Goal: Transaction & Acquisition: Purchase product/service

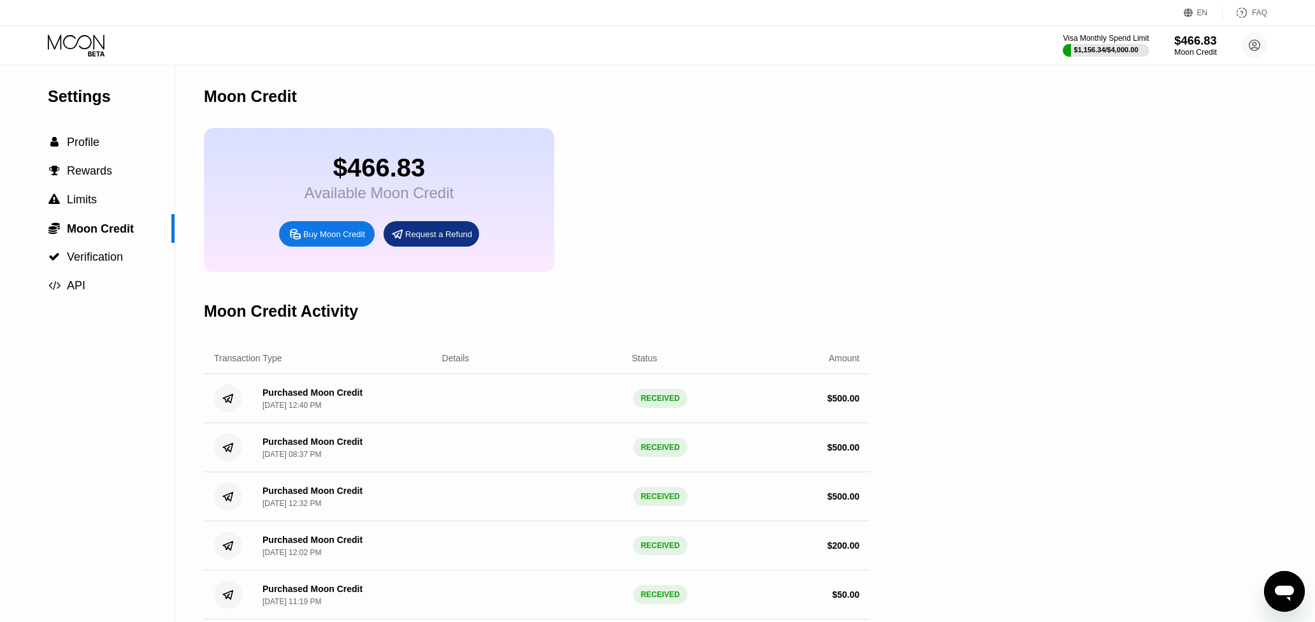
click at [1184, 43] on div "$466.83" at bounding box center [1195, 40] width 43 height 13
click at [331, 240] on div "Buy Moon Credit" at bounding box center [334, 234] width 62 height 11
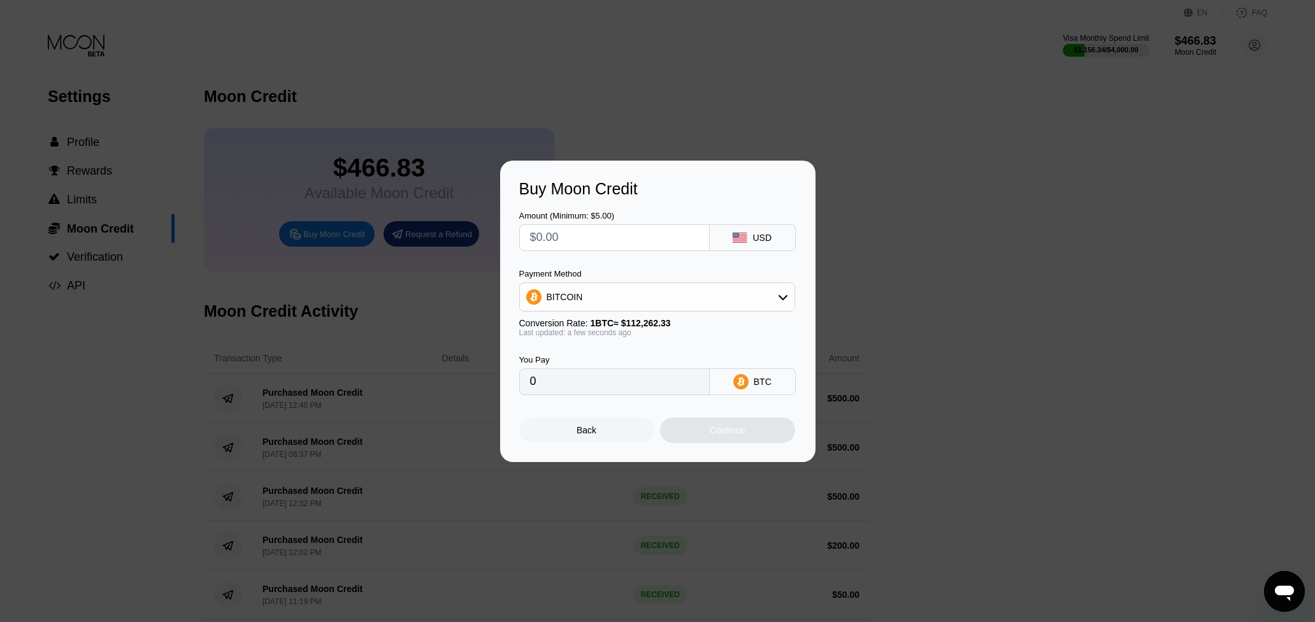
click at [682, 293] on div "BITCOIN" at bounding box center [657, 296] width 275 height 25
click at [577, 365] on span "USDT on TRON" at bounding box center [582, 360] width 64 height 10
type input "0.00"
click at [599, 242] on input "text" at bounding box center [614, 237] width 169 height 25
type input "$1"
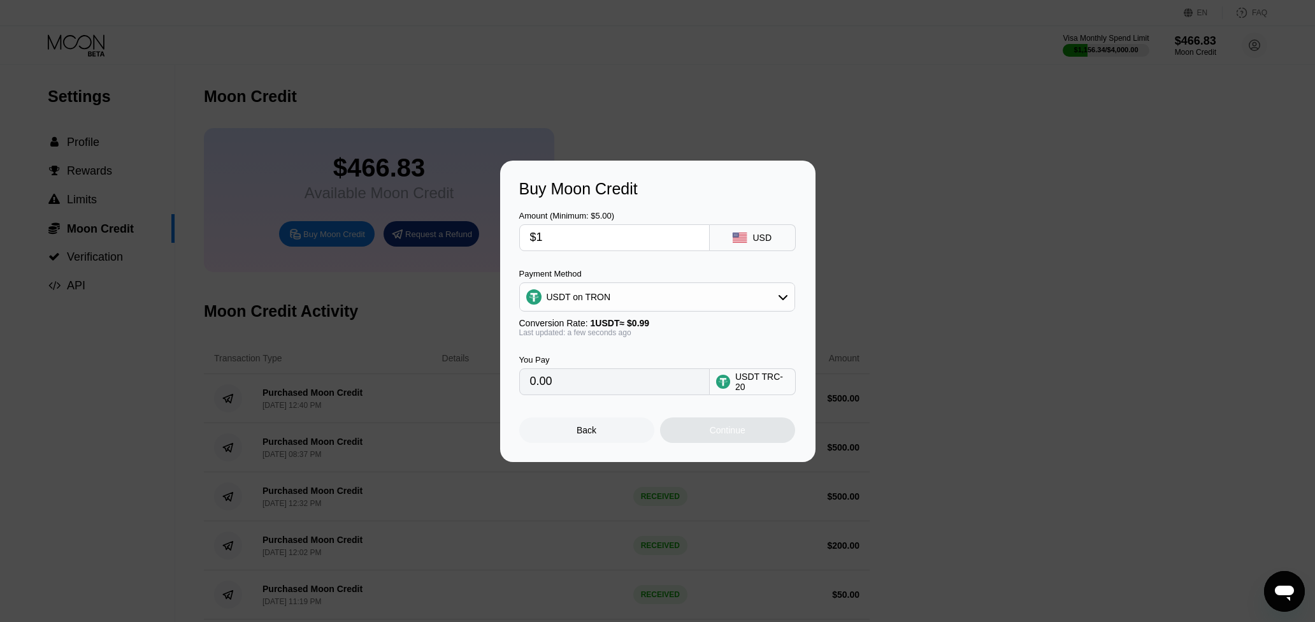
type input "1.01"
type input "$11"
type input "11.11"
type input "$118"
type input "119.19"
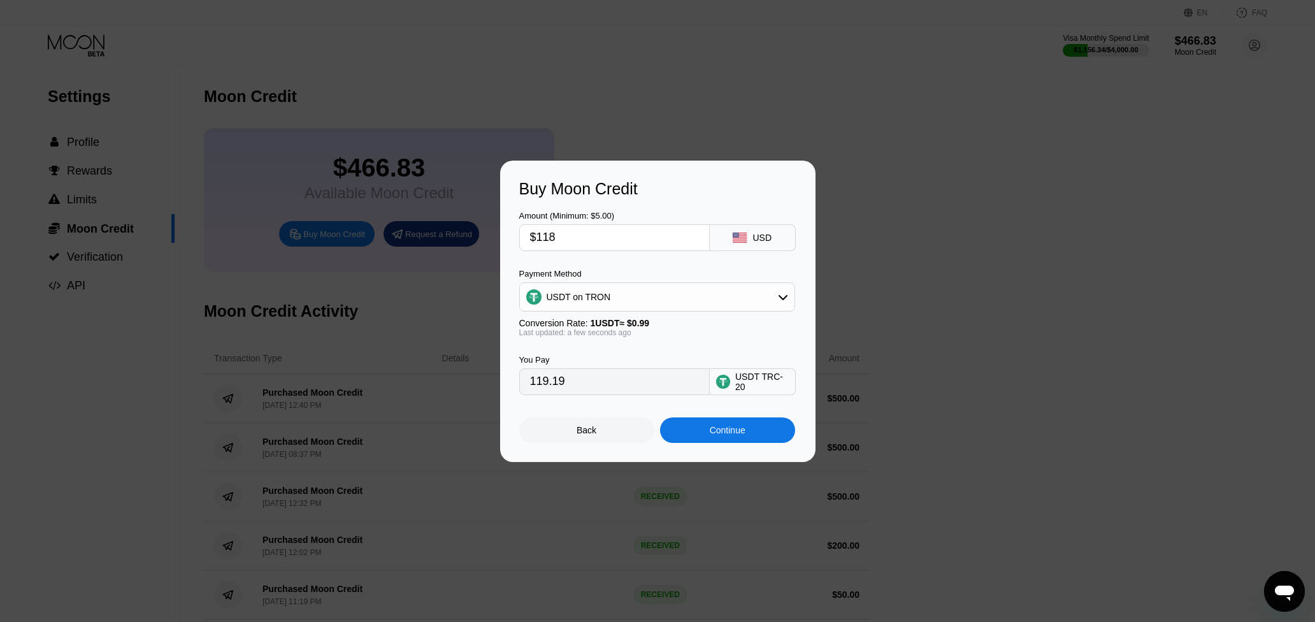
drag, startPoint x: 563, startPoint y: 238, endPoint x: 518, endPoint y: 238, distance: 45.2
click at [518, 238] on div "Buy Moon Credit Amount (Minimum: $5.00) $118 USD Payment Method USDT on TRON Co…" at bounding box center [657, 311] width 315 height 301
type input "$1"
type input "1.01"
type input "$11"
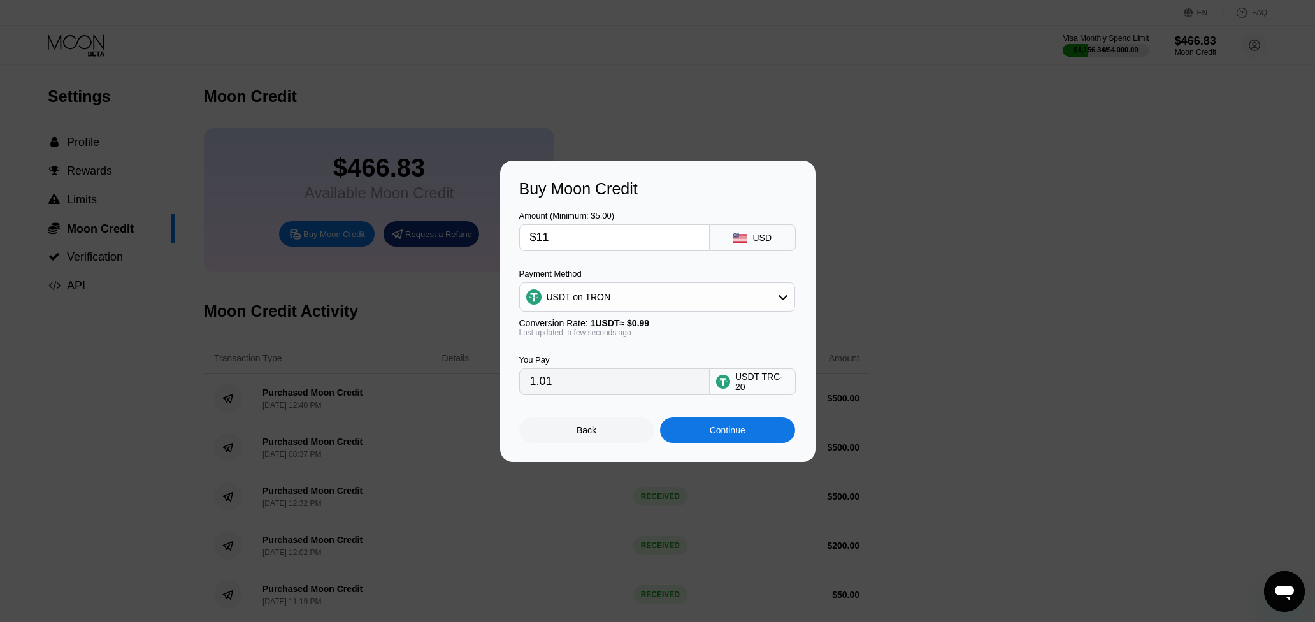
type input "11.11"
type input "$117"
type input "118.18"
drag, startPoint x: 564, startPoint y: 239, endPoint x: 545, endPoint y: 238, distance: 18.5
click at [545, 238] on input "$117" at bounding box center [614, 237] width 169 height 25
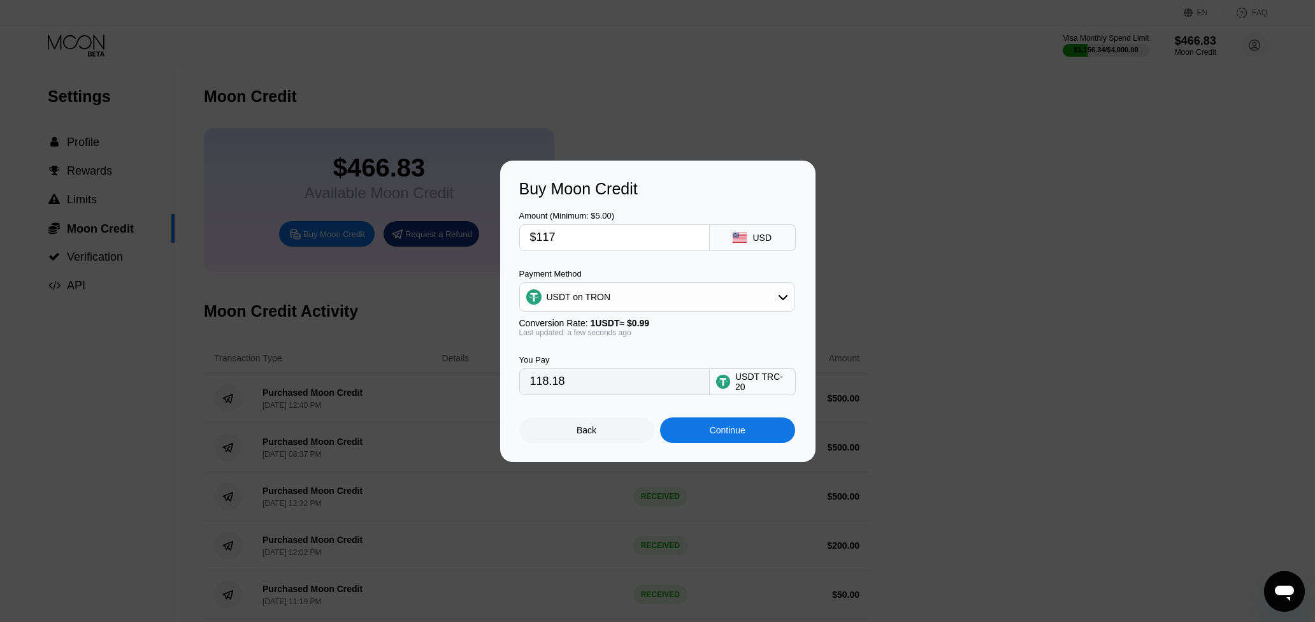
type input "$116"
type input "117.17"
click at [673, 204] on div "Amount (Minimum: $5.00) $116 USD" at bounding box center [657, 224] width 277 height 53
click at [548, 234] on input "$116" at bounding box center [614, 237] width 169 height 25
type input "$118"
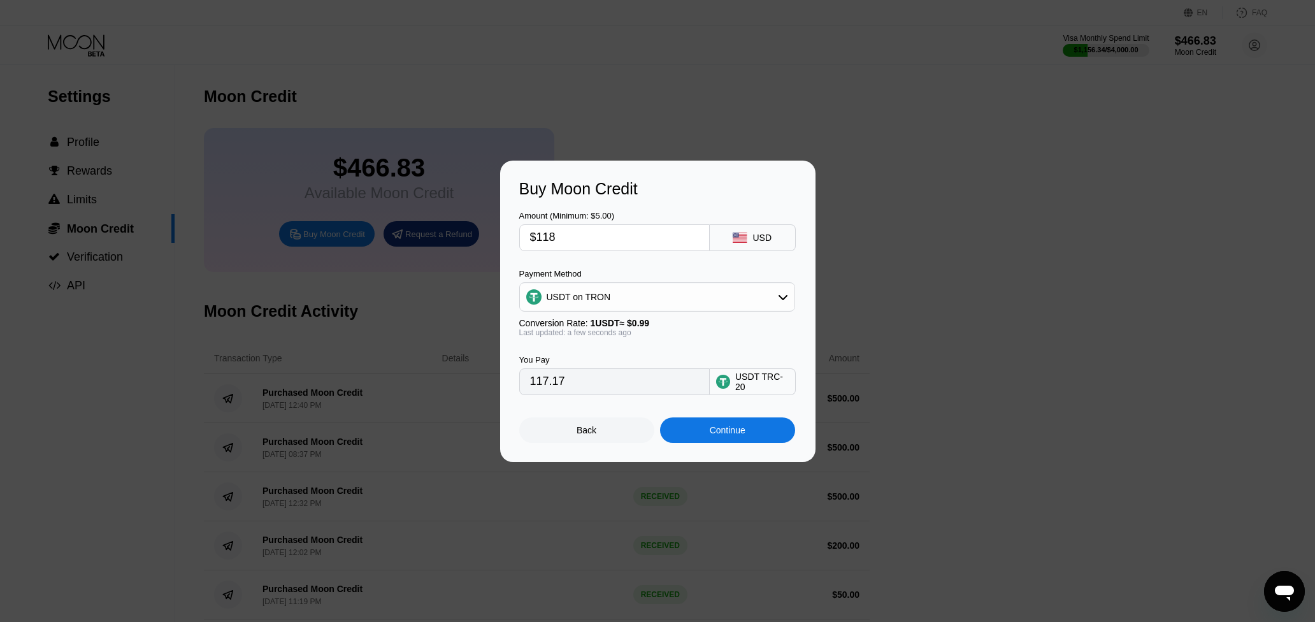
type input "119.19"
type input "$118"
click at [769, 241] on div "USD" at bounding box center [761, 237] width 19 height 10
click at [741, 239] on rect at bounding box center [740, 237] width 14 height 10
click at [741, 238] on icon at bounding box center [740, 237] width 14 height 10
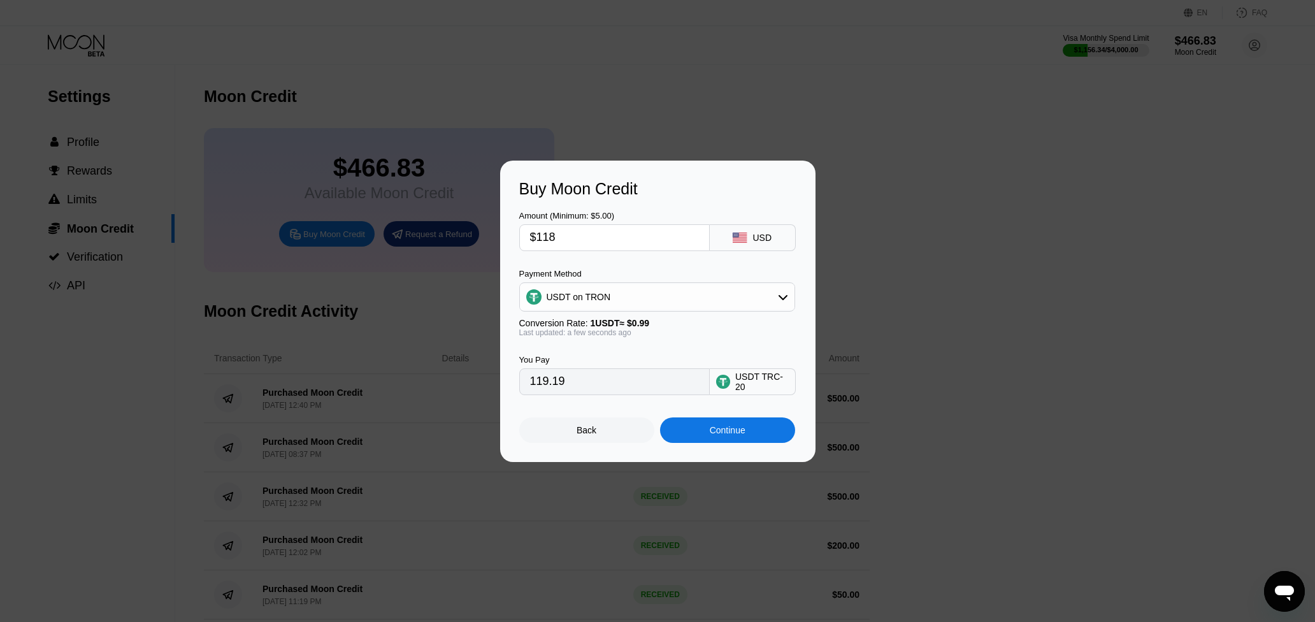
click at [745, 237] on icon at bounding box center [740, 237] width 14 height 10
click at [547, 234] on input "$118" at bounding box center [614, 237] width 169 height 25
click at [553, 234] on input "$118" at bounding box center [614, 237] width 169 height 25
click at [295, 310] on div "Buy Moon Credit Amount (Minimum: $5.00) $118 USD Payment Method USDT on TRON Co…" at bounding box center [657, 311] width 1315 height 301
click at [754, 307] on div "USDT on TRON" at bounding box center [657, 296] width 275 height 25
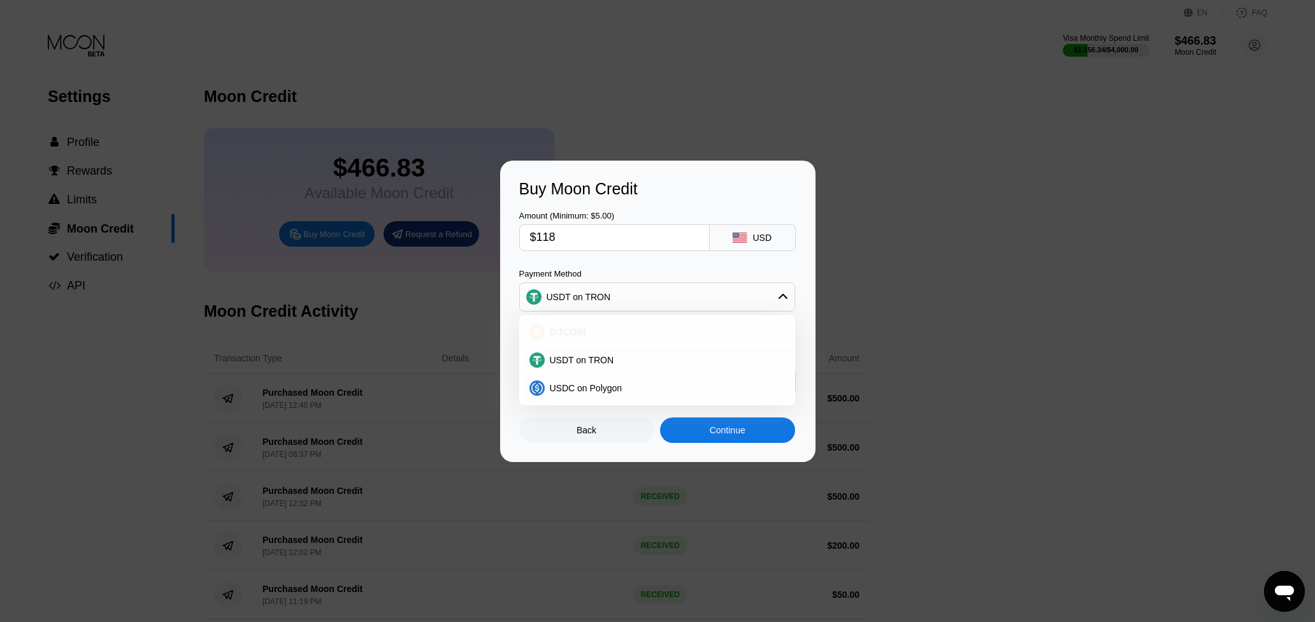
click at [599, 330] on div "BITCOIN" at bounding box center [665, 332] width 240 height 10
type input "0.00105111"
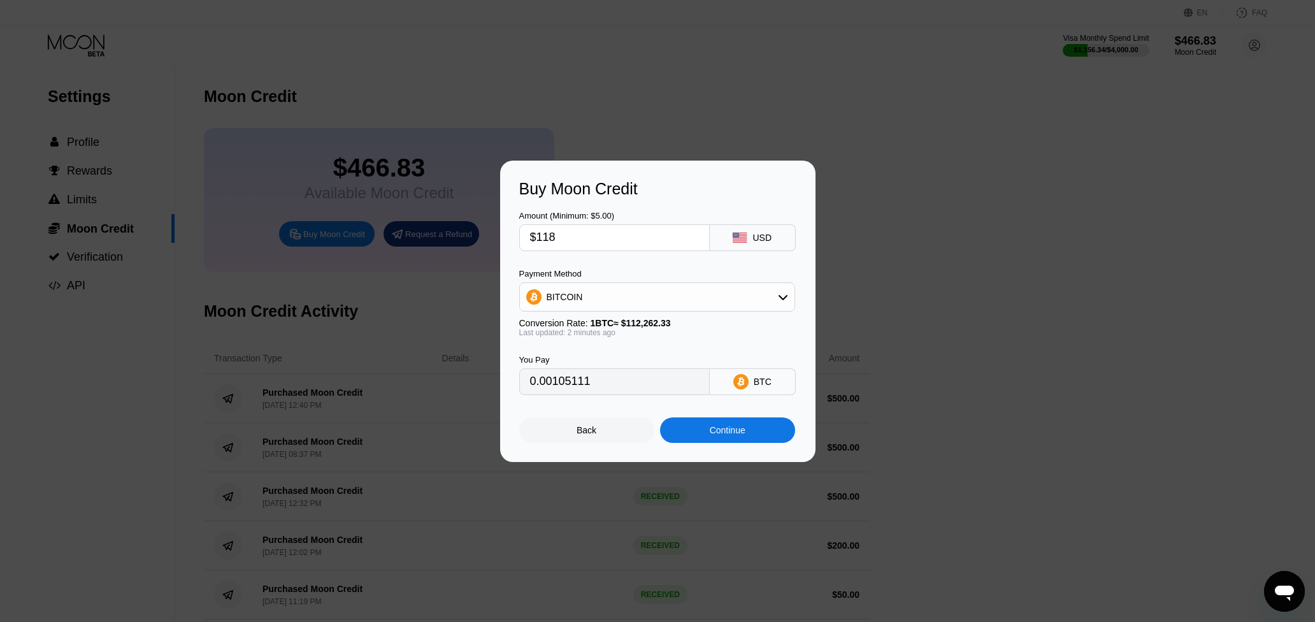
click at [402, 31] on div at bounding box center [662, 311] width 1324 height 622
click at [752, 434] on div "Continue" at bounding box center [727, 429] width 135 height 25
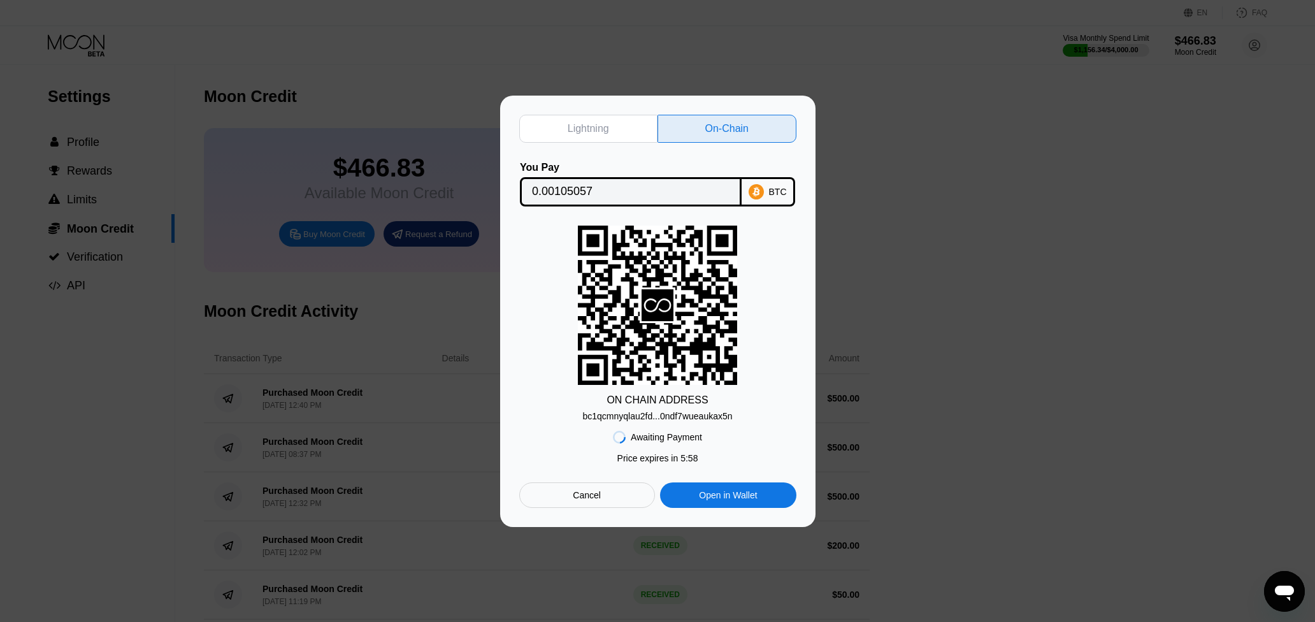
click at [713, 420] on div "bc1qcmnyqlau2fd...0ndf7wueaukax5n" at bounding box center [657, 416] width 150 height 10
click at [390, 20] on div at bounding box center [662, 311] width 1324 height 622
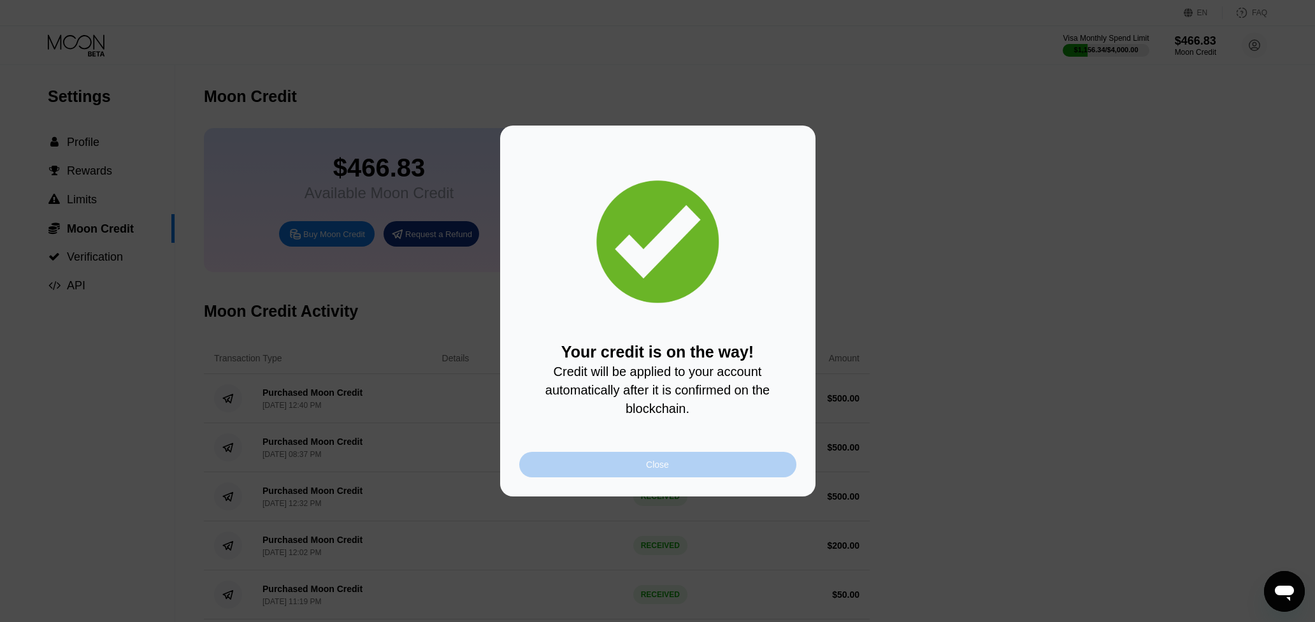
click at [667, 469] on div "Close" at bounding box center [657, 464] width 23 height 10
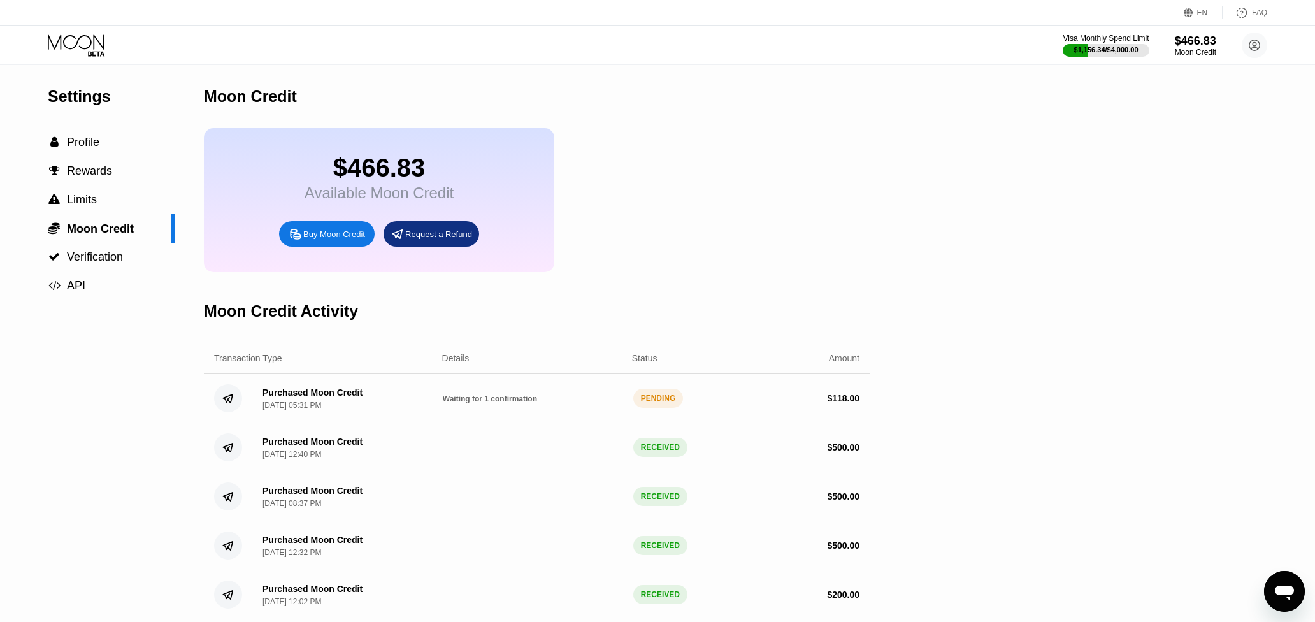
drag, startPoint x: 42, startPoint y: 361, endPoint x: 202, endPoint y: 366, distance: 160.0
click at [45, 369] on div "Settings  Profile  Rewards  Limits  Moon Credit  Verification  API" at bounding box center [87, 391] width 175 height 652
click at [118, 154] on div " Profile" at bounding box center [87, 142] width 175 height 29
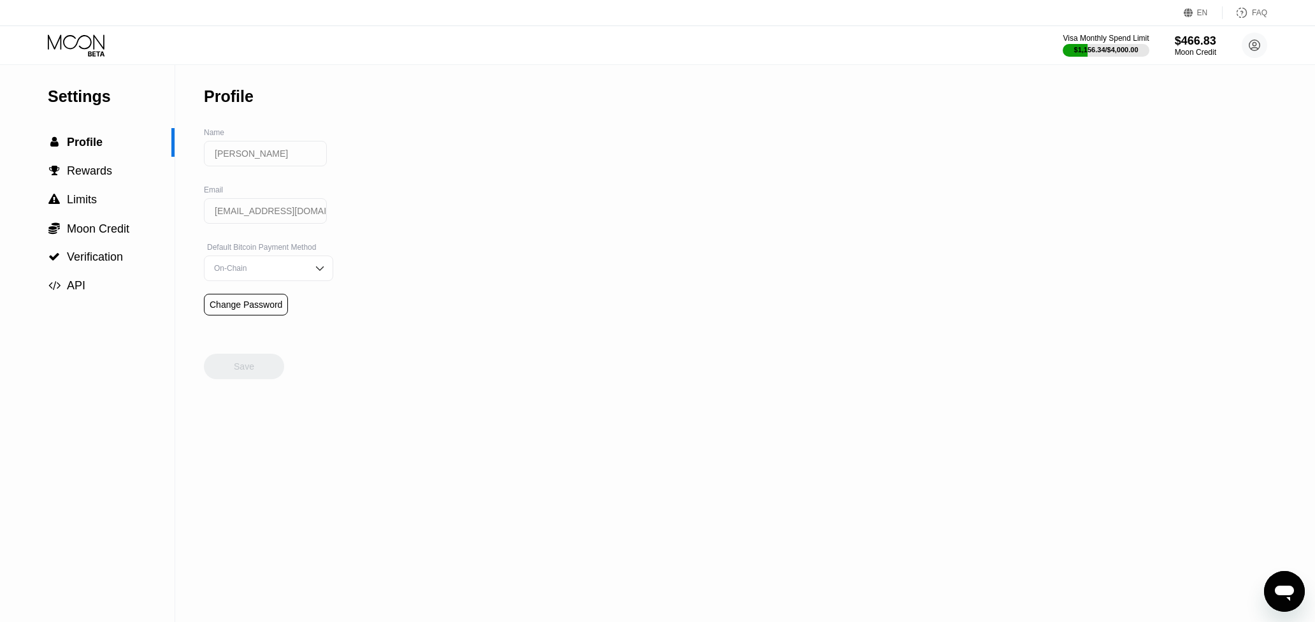
click at [113, 60] on div "Visa Monthly Spend Limit $1,156.34 / $4,000.00 $466.83 Moon Credit [PERSON_NAME…" at bounding box center [657, 45] width 1315 height 38
click at [111, 54] on div at bounding box center [87, 45] width 78 height 22
click at [98, 50] on icon at bounding box center [77, 45] width 59 height 22
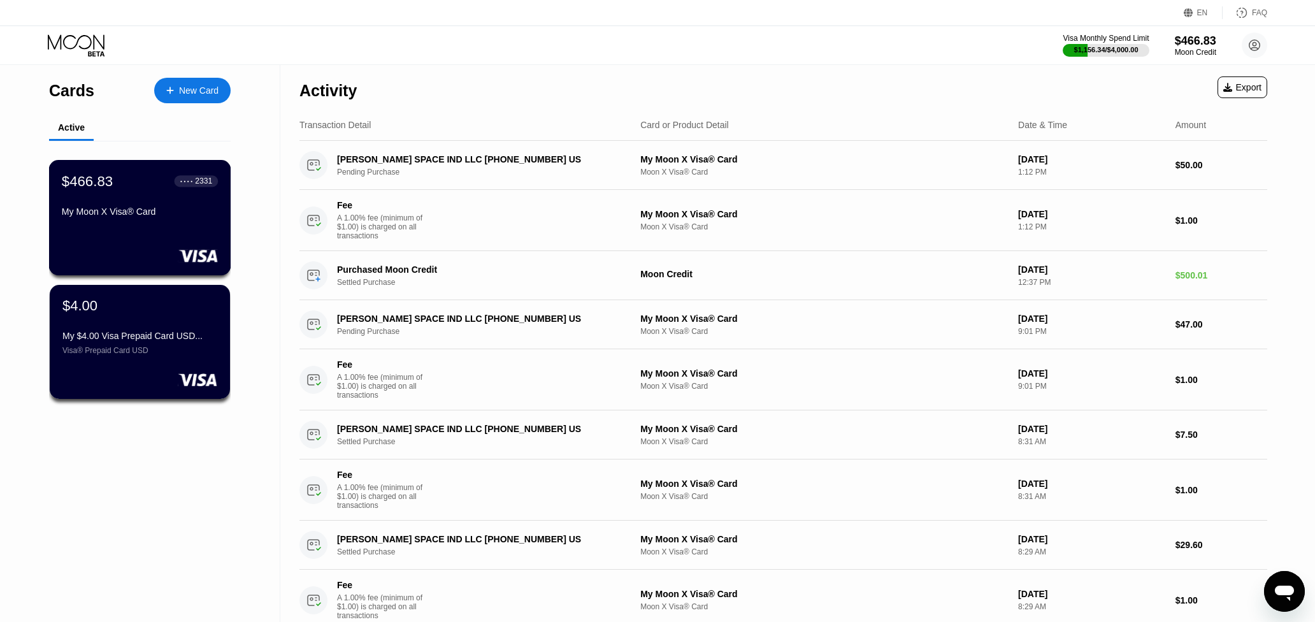
click at [186, 177] on div "● ● ● ● 2331" at bounding box center [197, 181] width 44 height 17
drag, startPoint x: 414, startPoint y: 72, endPoint x: 427, endPoint y: 57, distance: 19.9
click at [414, 72] on div "Activity Export" at bounding box center [783, 87] width 968 height 45
click at [371, 31] on div "Visa Monthly Spend Limit $1,156.34 / $4,000.00 $466.83 Moon Credit [PERSON_NAME…" at bounding box center [657, 45] width 1315 height 38
